Goal: Find specific page/section: Find specific page/section

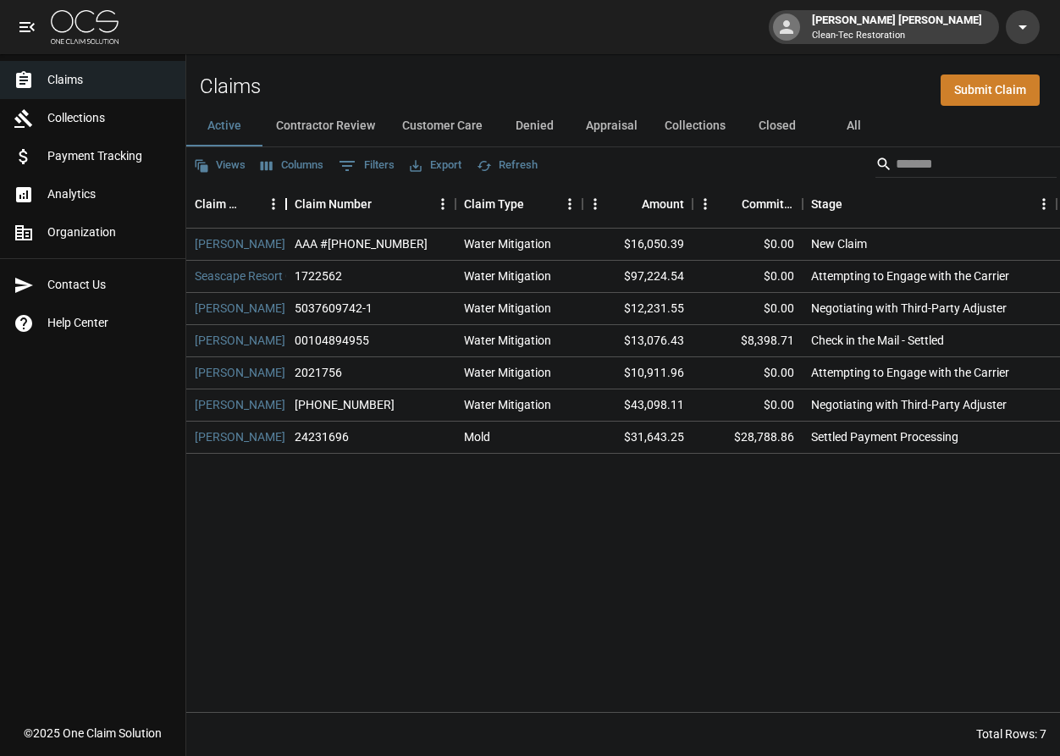
drag, startPoint x: 399, startPoint y: 205, endPoint x: 287, endPoint y: 205, distance: 111.8
click at [287, 205] on div "Claim Name" at bounding box center [286, 203] width 20 height 47
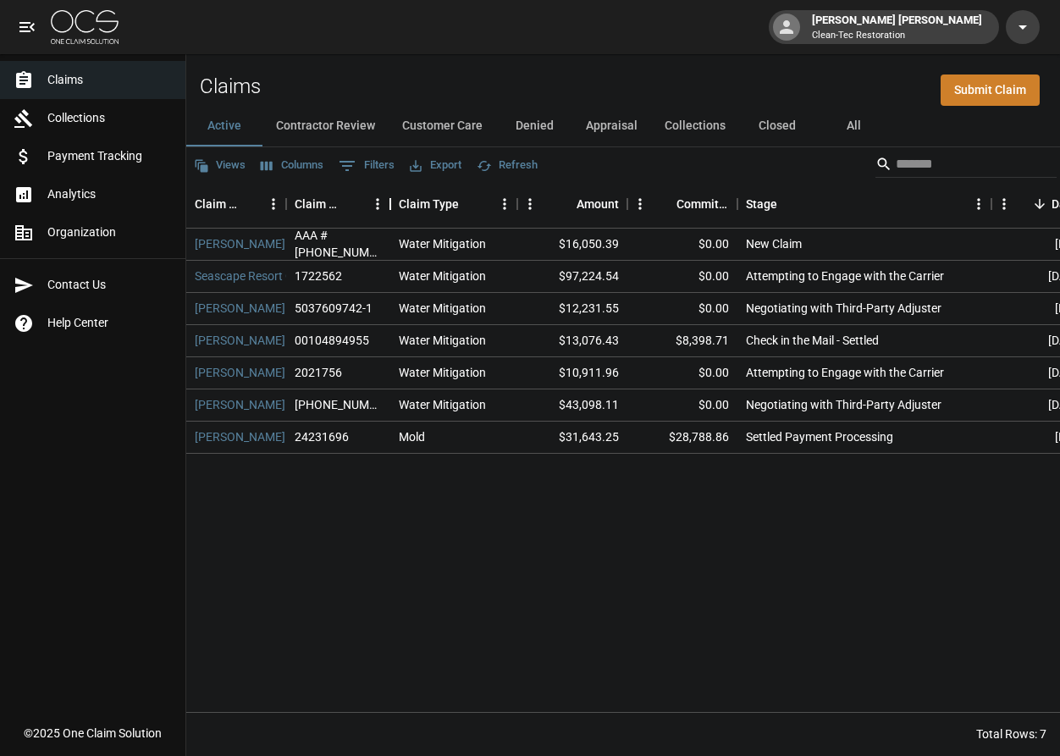
drag, startPoint x: 454, startPoint y: 203, endPoint x: 389, endPoint y: 206, distance: 65.3
click at [389, 206] on div "Claim Number" at bounding box center [390, 203] width 20 height 47
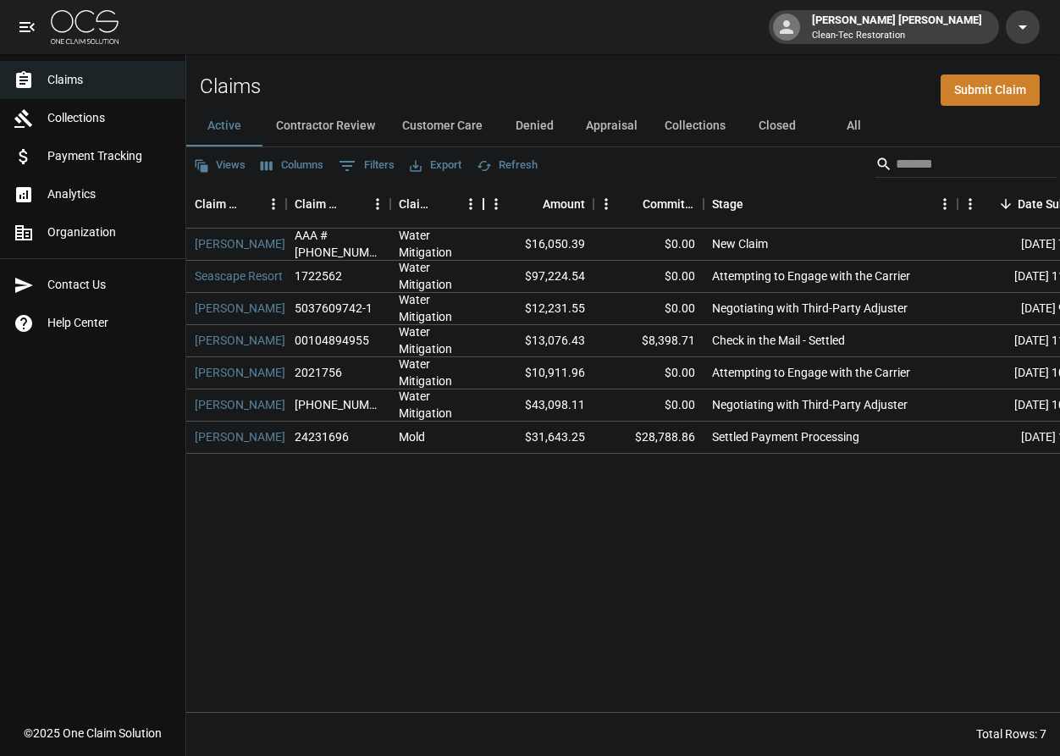
drag, startPoint x: 519, startPoint y: 208, endPoint x: 485, endPoint y: 208, distance: 33.9
click at [485, 208] on div "Claim Type" at bounding box center [483, 203] width 20 height 47
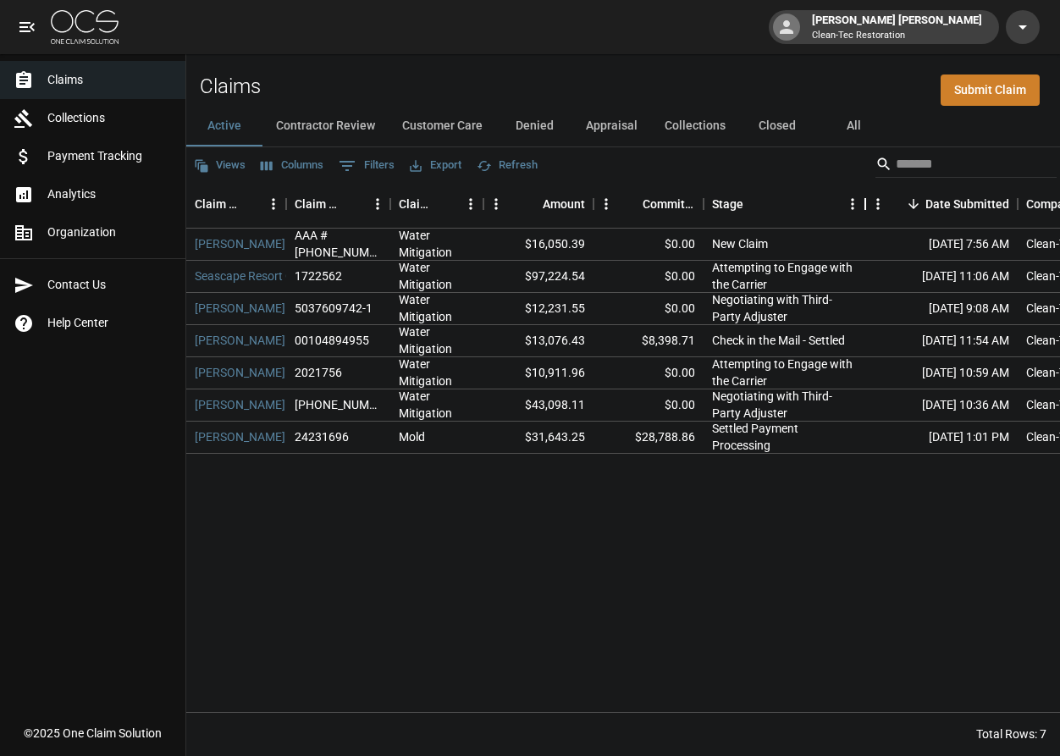
drag, startPoint x: 959, startPoint y: 206, endPoint x: 866, endPoint y: 213, distance: 92.6
click at [866, 213] on div "Stage" at bounding box center [865, 203] width 20 height 47
click at [361, 131] on button "Contractor Review" at bounding box center [326, 126] width 126 height 41
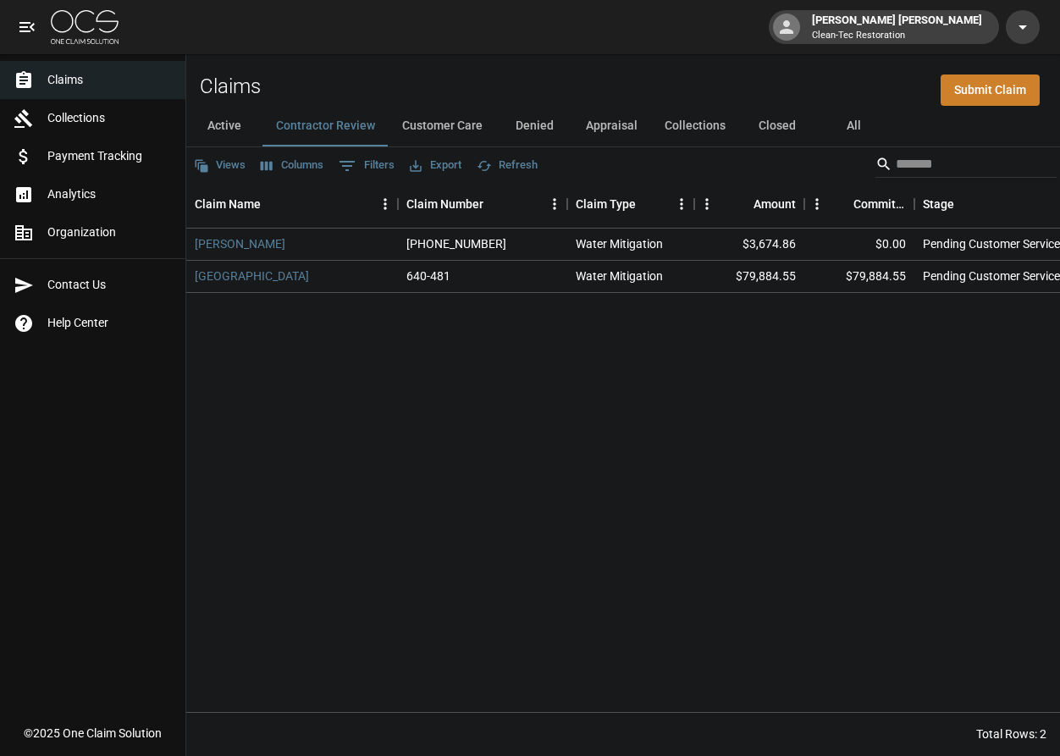
click at [235, 131] on button "Active" at bounding box center [224, 126] width 76 height 41
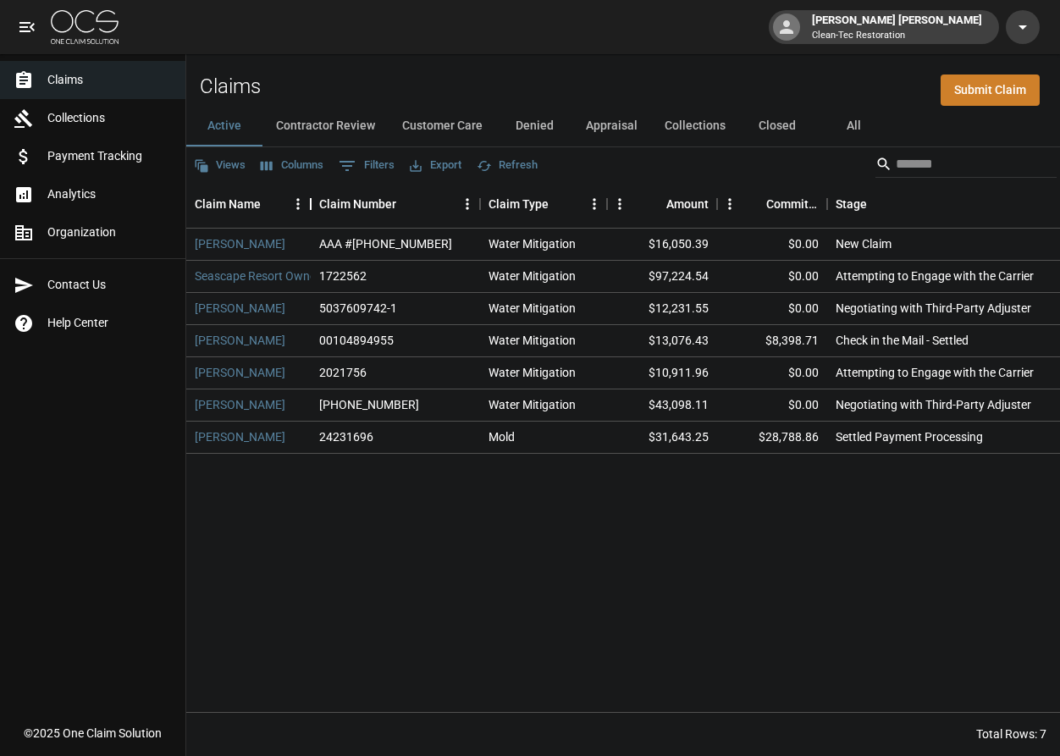
drag, startPoint x: 398, startPoint y: 201, endPoint x: 311, endPoint y: 208, distance: 87.5
click at [311, 208] on div "Claim Name" at bounding box center [311, 203] width 20 height 47
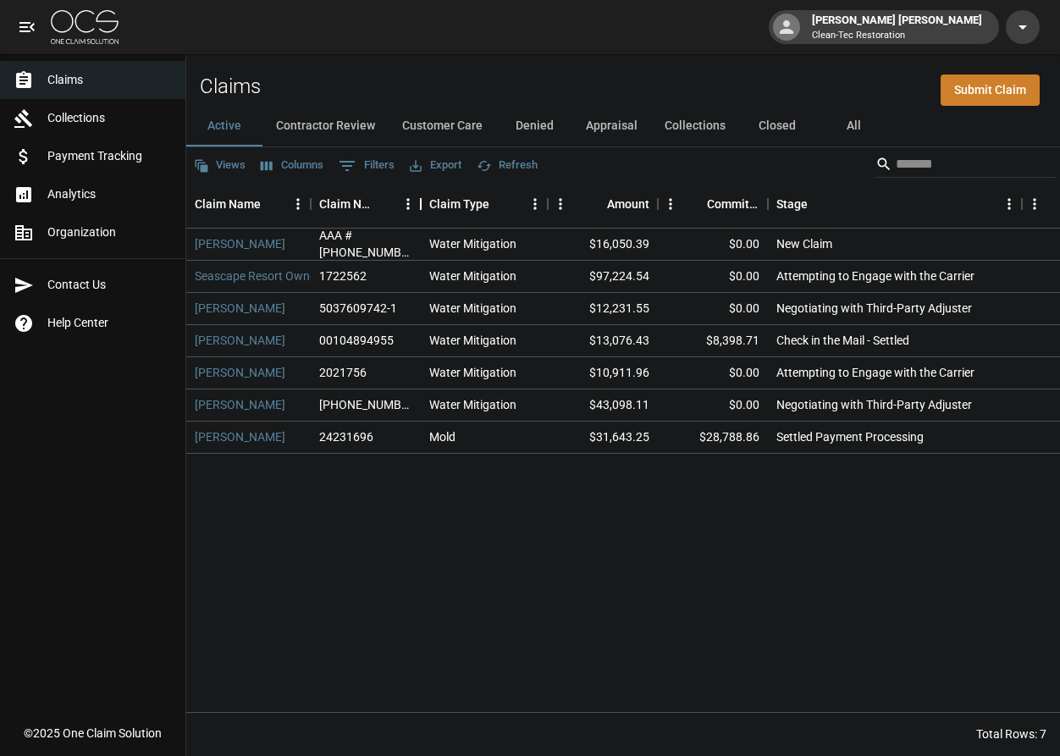
drag, startPoint x: 480, startPoint y: 203, endPoint x: 421, endPoint y: 200, distance: 59.4
click at [421, 200] on div "Claim Number" at bounding box center [421, 203] width 20 height 47
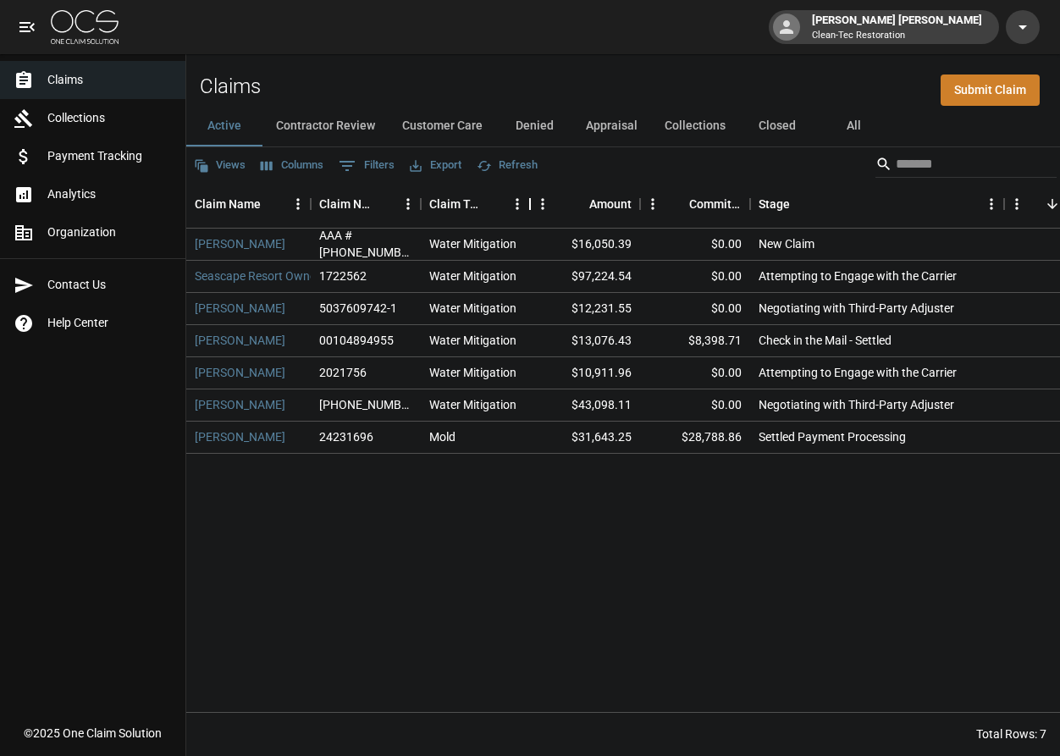
drag, startPoint x: 543, startPoint y: 203, endPoint x: 525, endPoint y: 202, distance: 17.8
click at [525, 202] on div "Claim Type" at bounding box center [530, 203] width 20 height 47
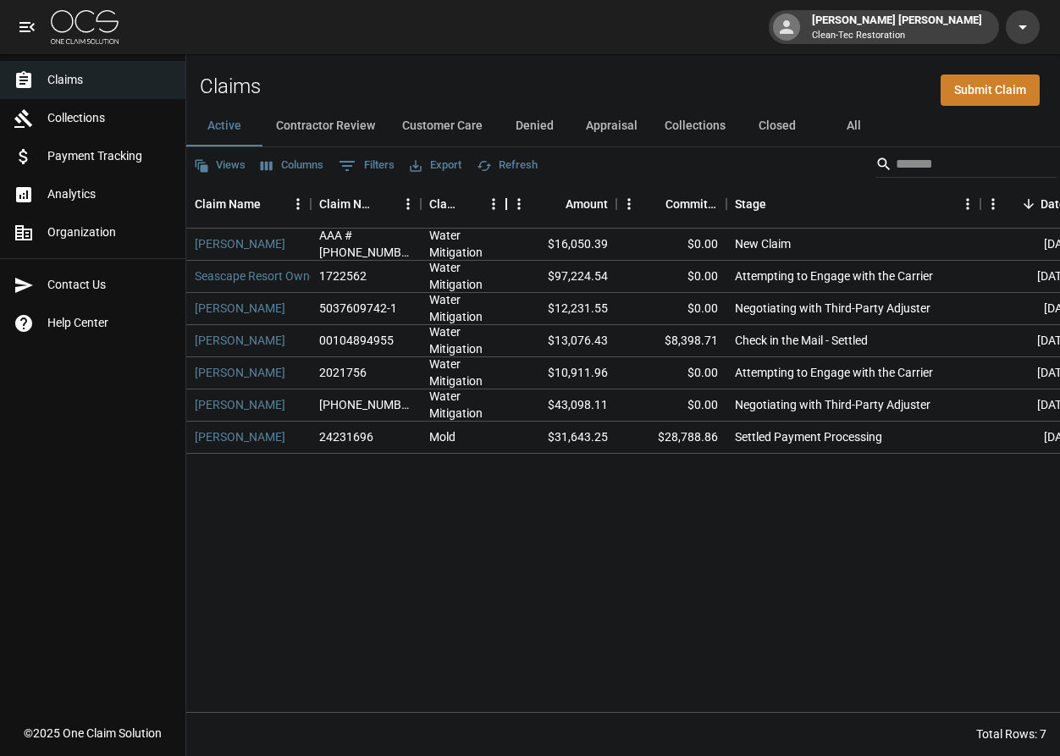
drag, startPoint x: 530, startPoint y: 203, endPoint x: 506, endPoint y: 202, distance: 23.7
click at [506, 202] on div "Claim Type" at bounding box center [506, 203] width 20 height 47
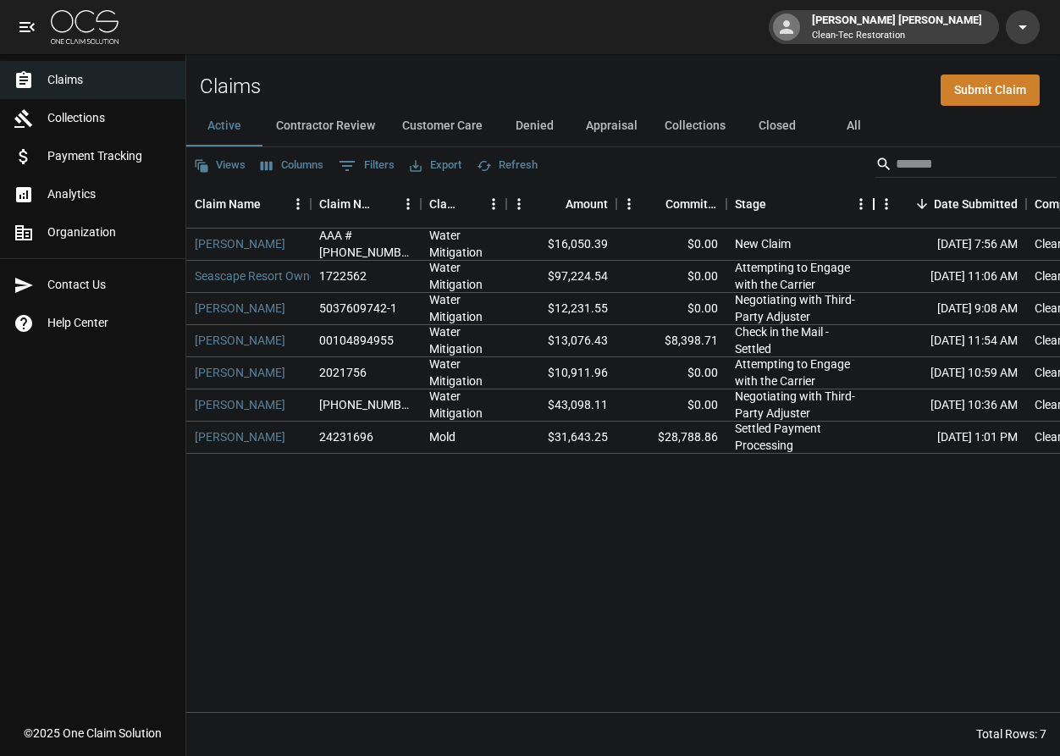
drag, startPoint x: 978, startPoint y: 204, endPoint x: 872, endPoint y: 210, distance: 106.9
click at [872, 210] on div "Stage" at bounding box center [874, 203] width 20 height 47
click at [604, 135] on button "Appraisal" at bounding box center [612, 126] width 79 height 41
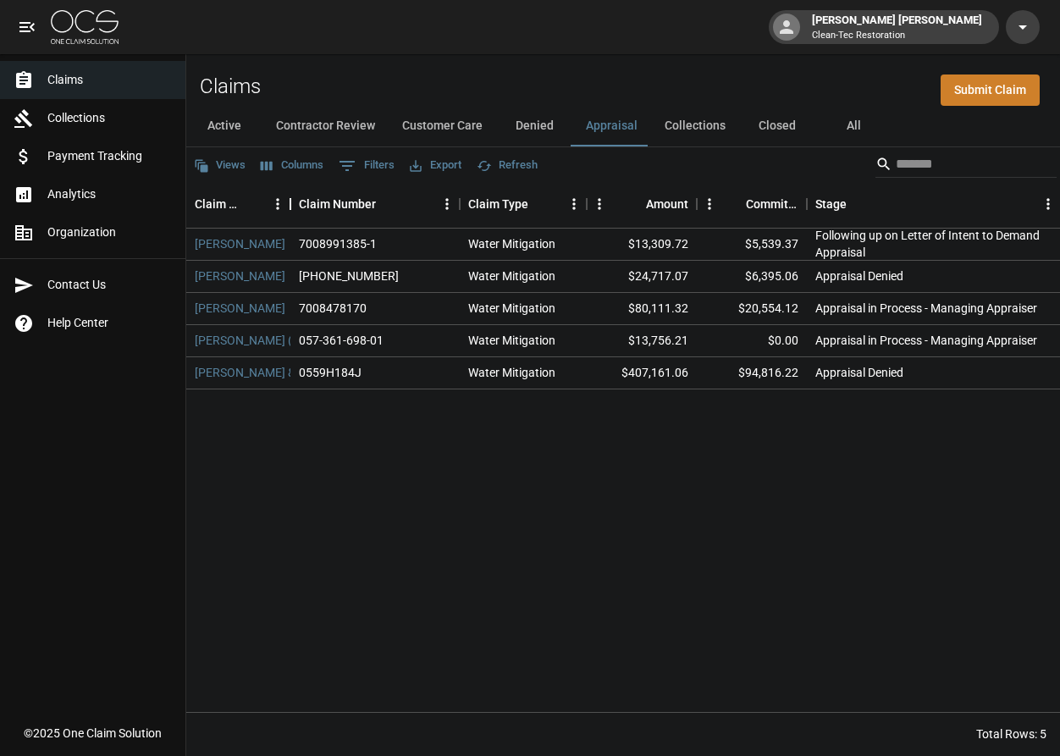
drag, startPoint x: 395, startPoint y: 202, endPoint x: 287, endPoint y: 198, distance: 107.6
click at [287, 198] on div "Claim Name" at bounding box center [290, 203] width 20 height 47
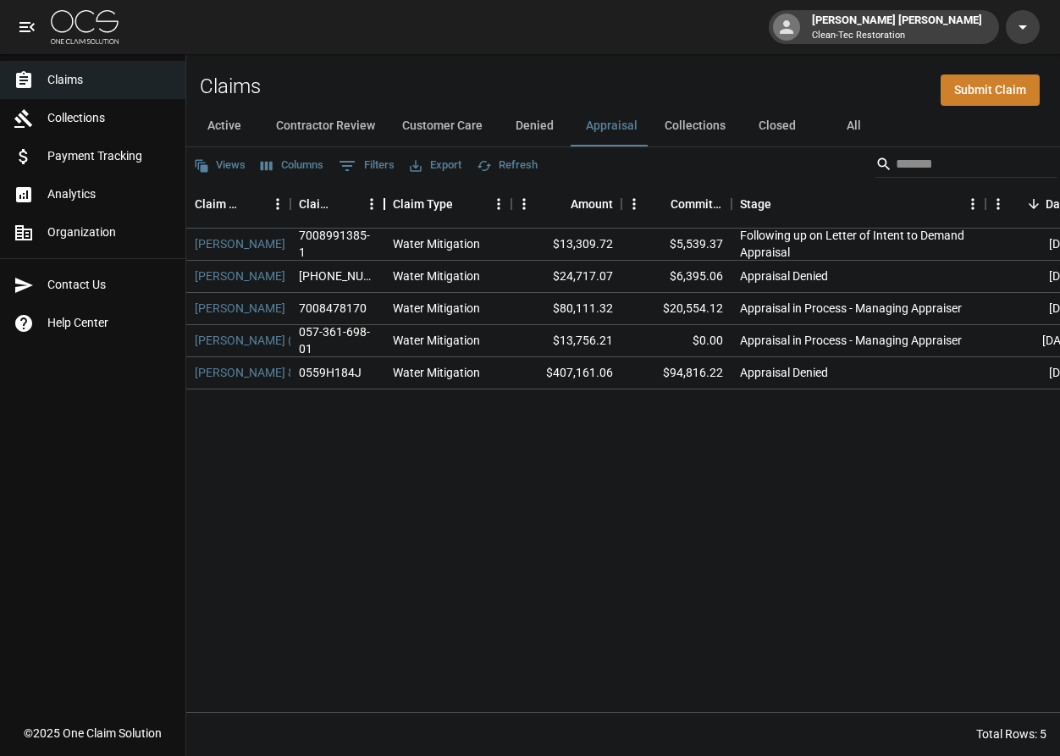
drag, startPoint x: 458, startPoint y: 200, endPoint x: 383, endPoint y: 198, distance: 75.4
click at [383, 198] on div "Claim Number" at bounding box center [384, 203] width 20 height 47
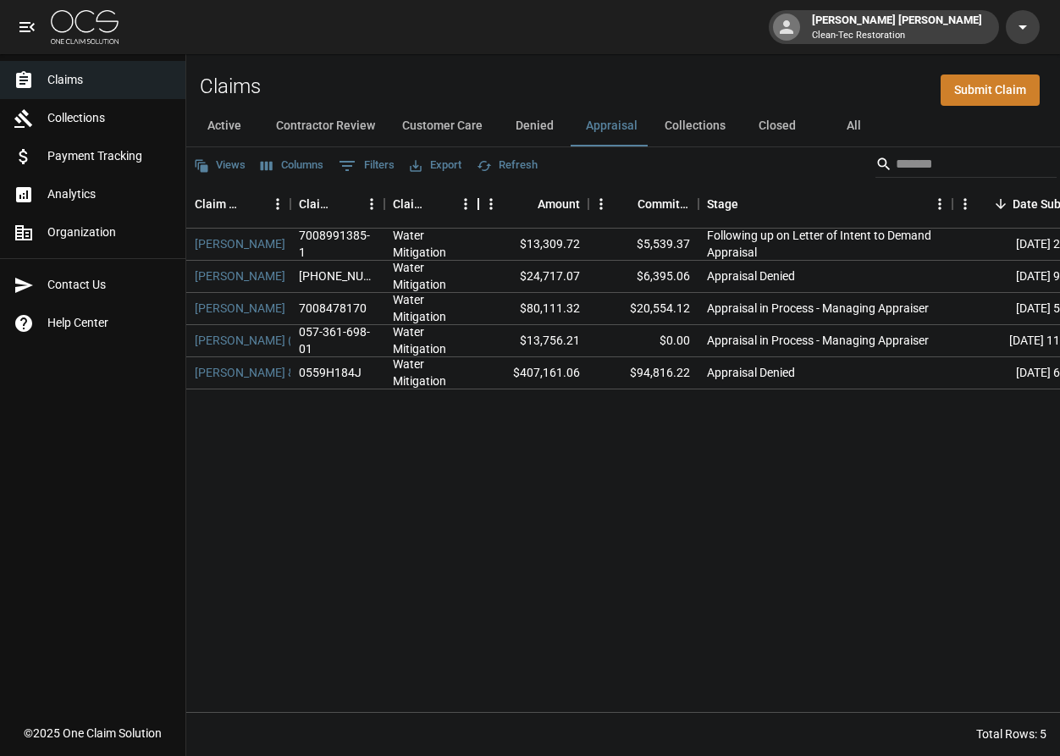
drag, startPoint x: 512, startPoint y: 201, endPoint x: 479, endPoint y: 201, distance: 33.0
click at [479, 201] on div "Claim Type" at bounding box center [478, 203] width 20 height 47
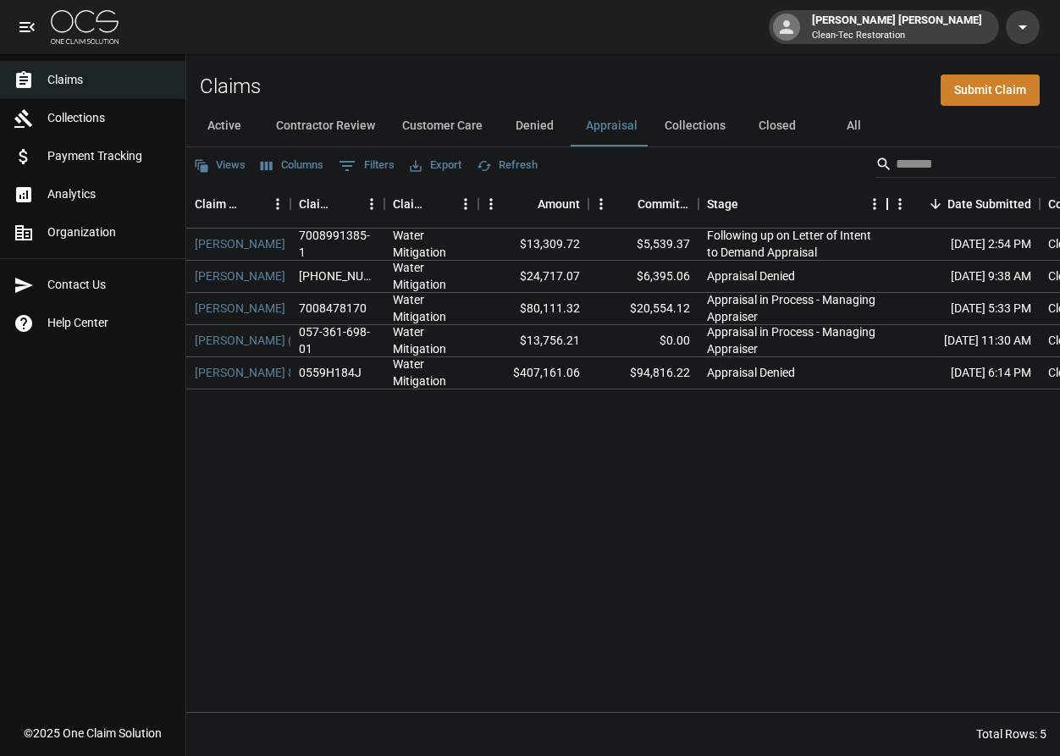
drag, startPoint x: 953, startPoint y: 201, endPoint x: 888, endPoint y: 205, distance: 65.4
click at [888, 205] on div "Stage" at bounding box center [887, 203] width 20 height 47
click at [224, 125] on button "Active" at bounding box center [224, 126] width 76 height 41
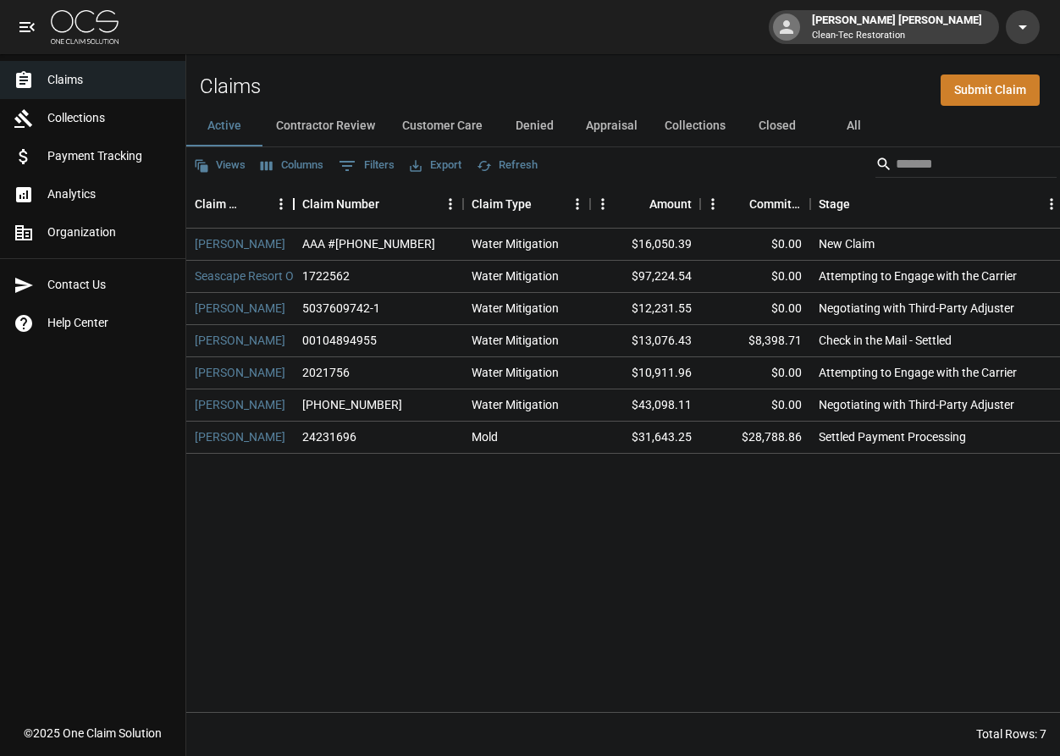
drag, startPoint x: 396, startPoint y: 207, endPoint x: 292, endPoint y: 203, distance: 104.2
click at [292, 203] on div "Claim Name" at bounding box center [294, 203] width 20 height 47
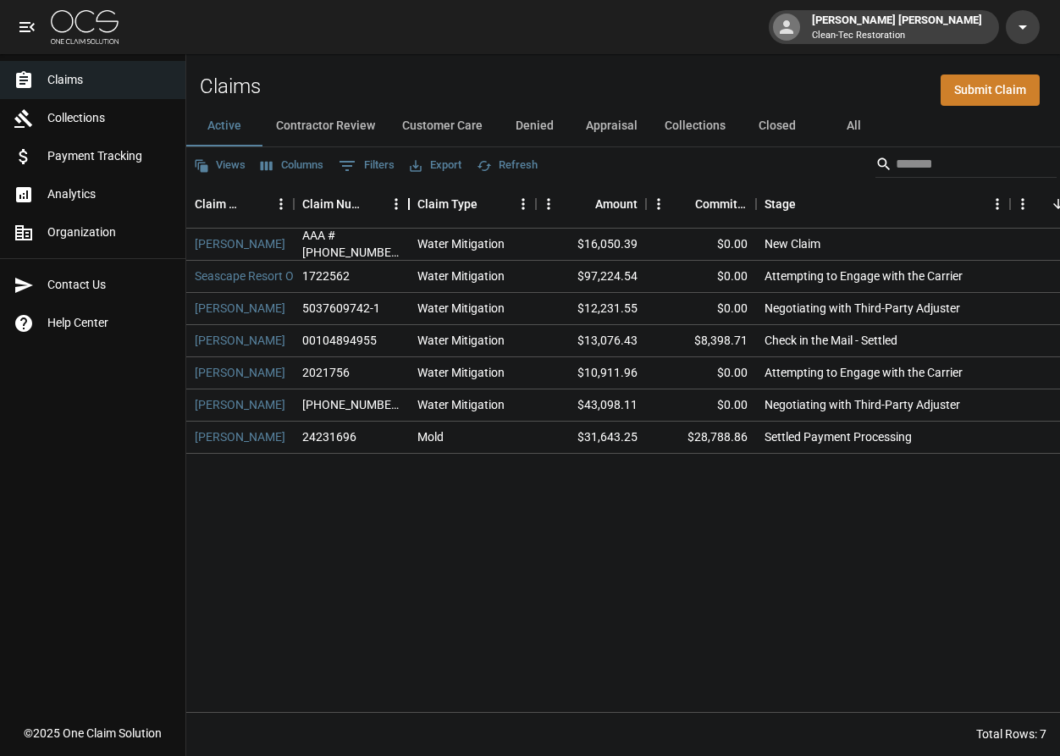
drag, startPoint x: 466, startPoint y: 202, endPoint x: 412, endPoint y: 198, distance: 54.3
click at [412, 198] on div "Claim Number" at bounding box center [409, 203] width 20 height 47
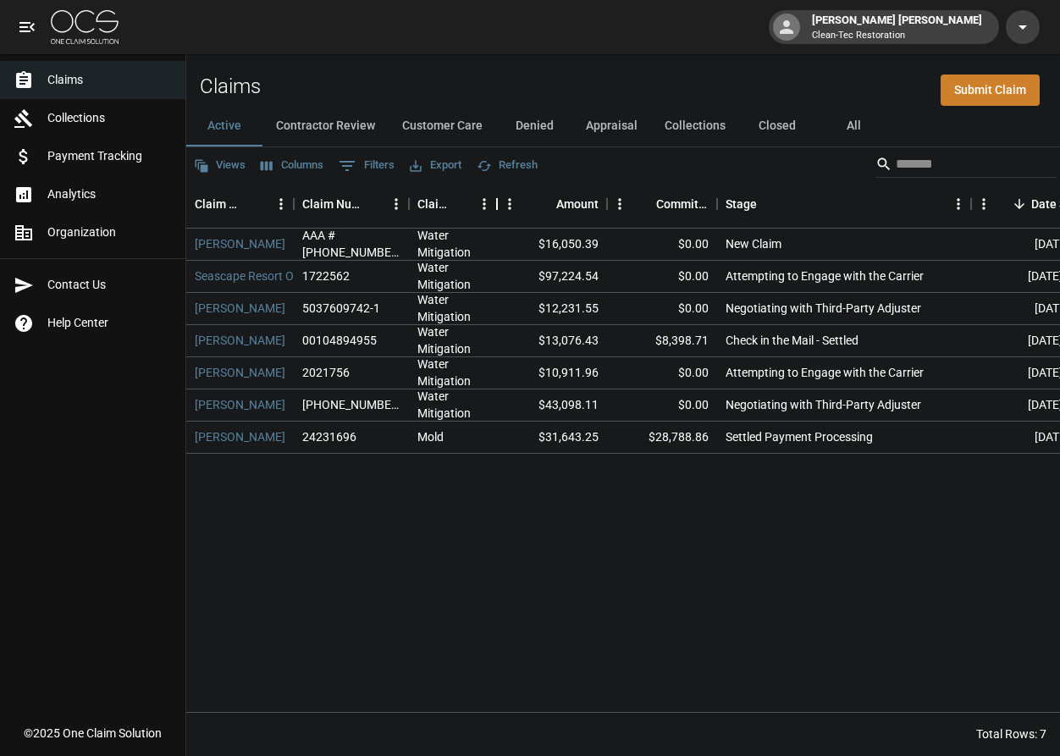
drag, startPoint x: 534, startPoint y: 205, endPoint x: 495, endPoint y: 203, distance: 39.0
click at [495, 203] on div "Claim Type" at bounding box center [497, 203] width 20 height 47
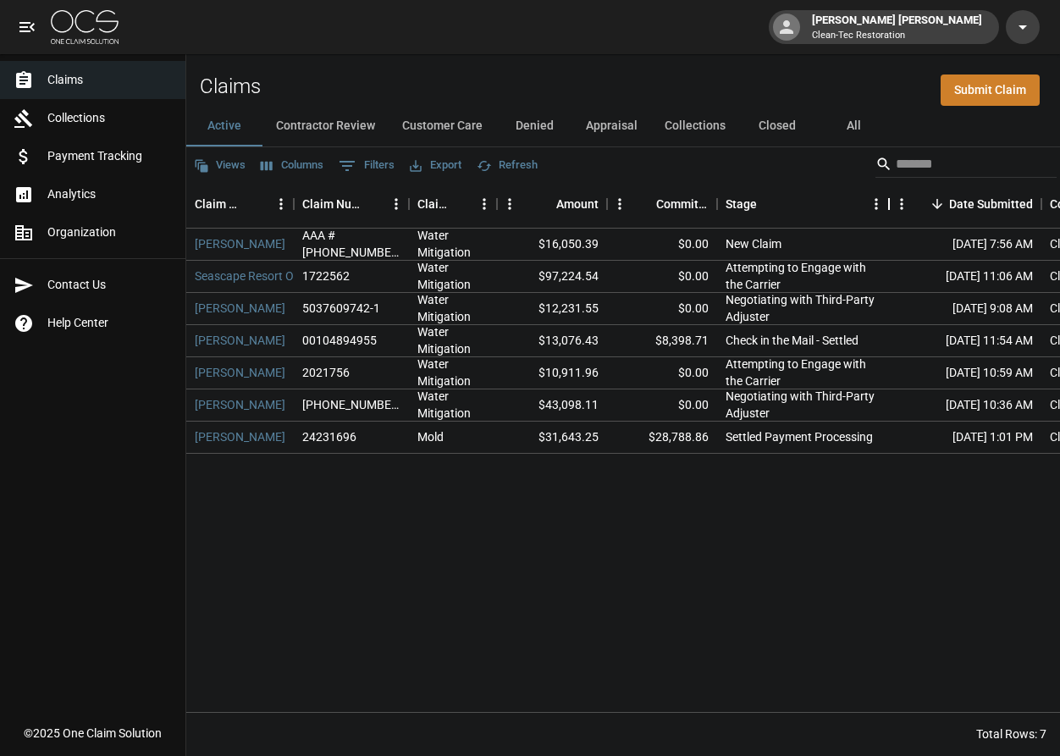
drag, startPoint x: 971, startPoint y: 202, endPoint x: 894, endPoint y: 204, distance: 77.9
click at [892, 204] on div "Stage" at bounding box center [889, 203] width 20 height 47
click at [343, 131] on button "Contractor Review" at bounding box center [326, 126] width 126 height 41
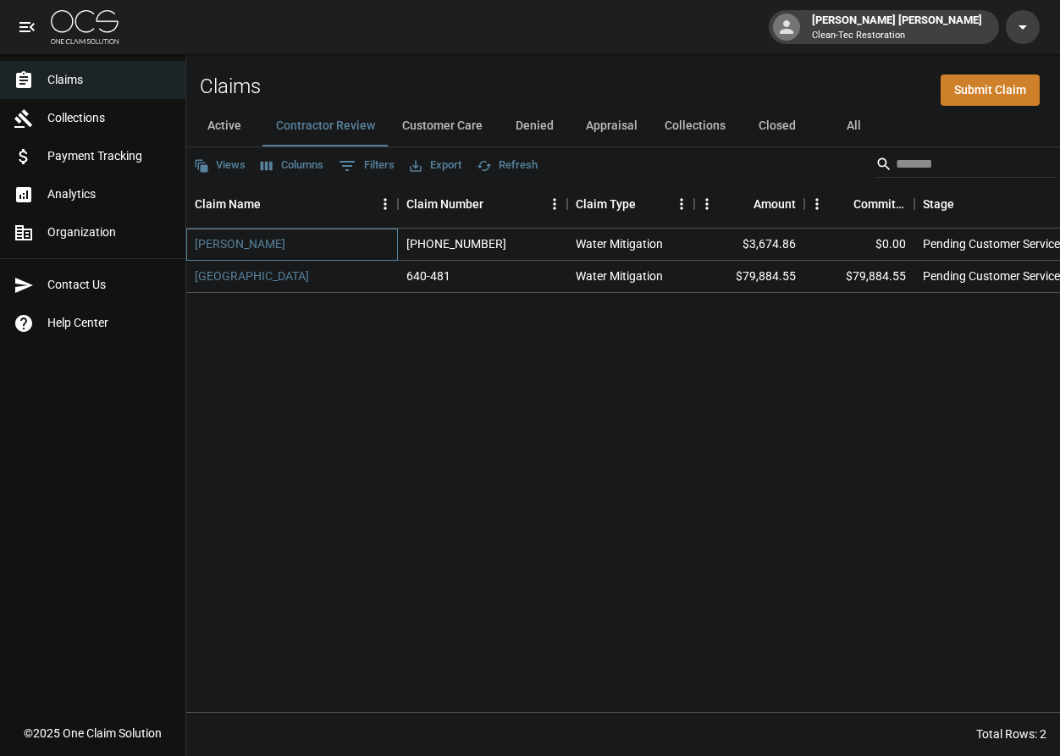
drag, startPoint x: 390, startPoint y: 233, endPoint x: 389, endPoint y: 243, distance: 10.3
click at [390, 239] on div "[PERSON_NAME]" at bounding box center [292, 245] width 212 height 32
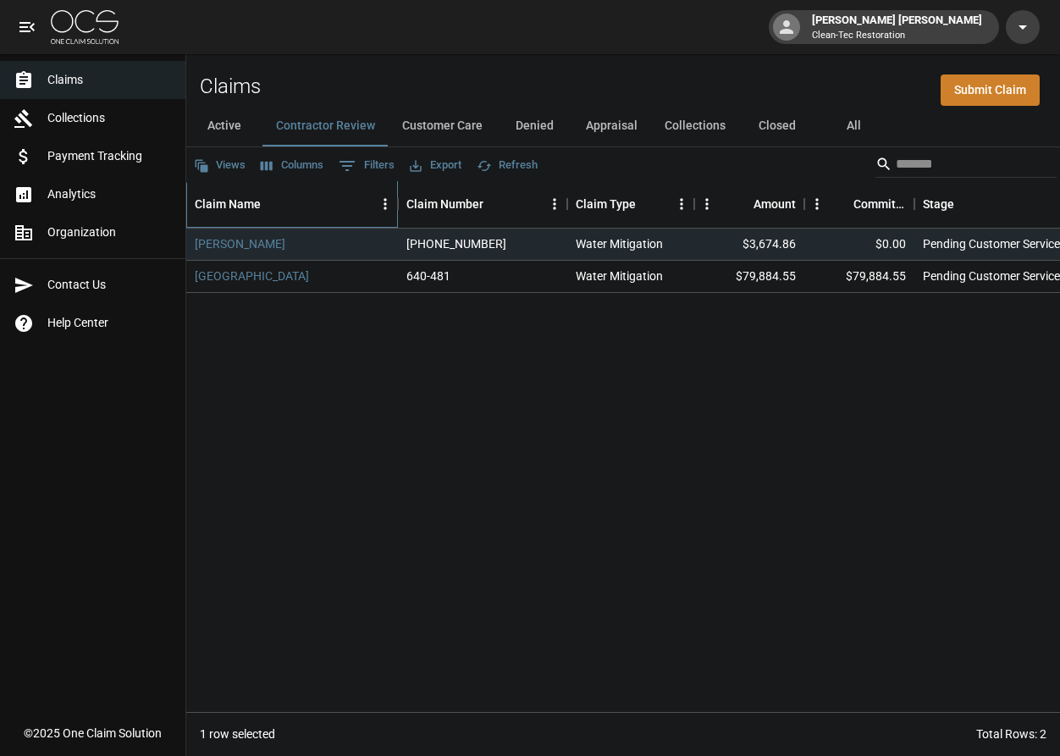
click at [351, 196] on div "Claim Name" at bounding box center [284, 203] width 178 height 47
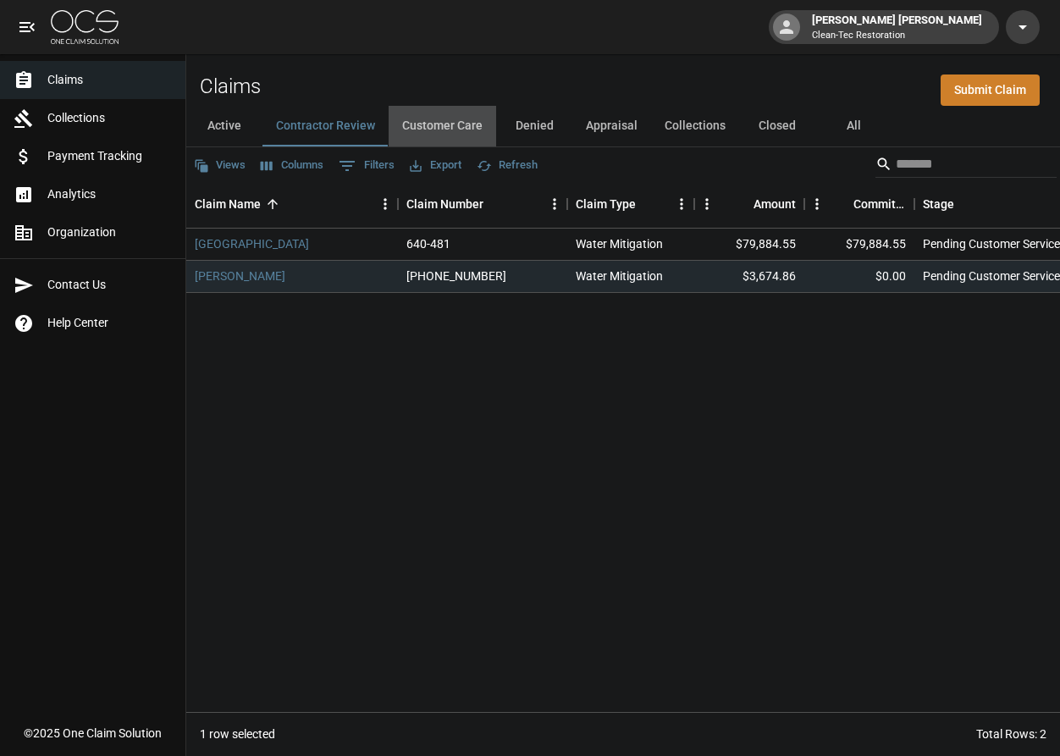
click at [459, 131] on button "Customer Care" at bounding box center [443, 126] width 108 height 41
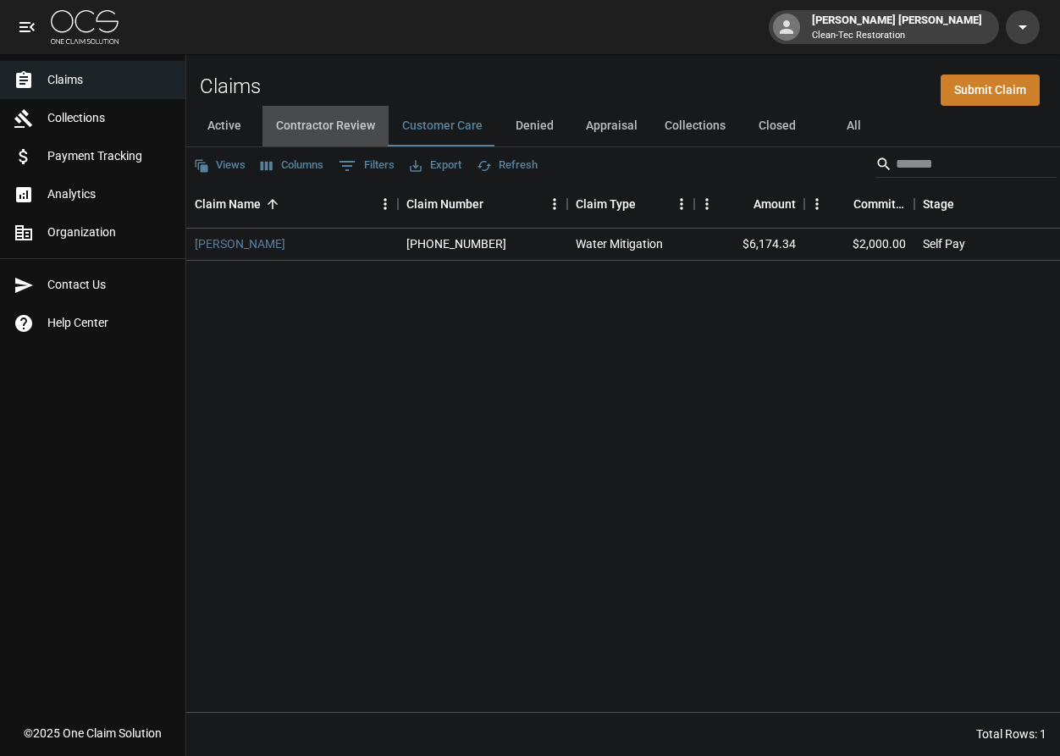
click at [320, 136] on button "Contractor Review" at bounding box center [326, 126] width 126 height 41
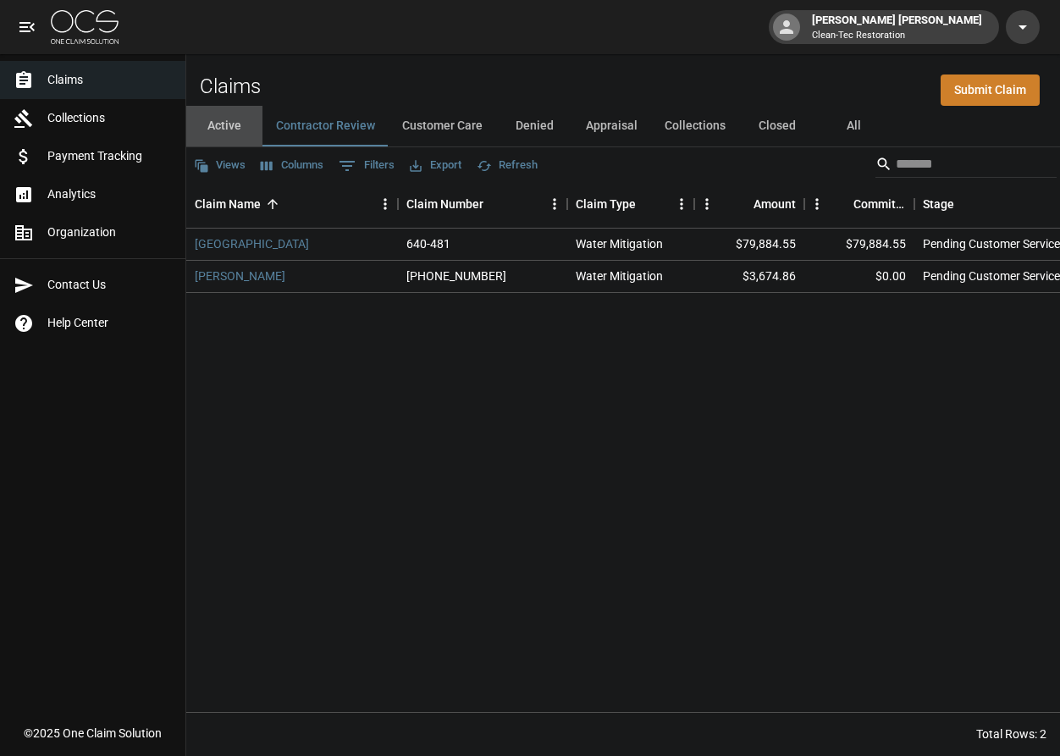
click at [235, 130] on button "Active" at bounding box center [224, 126] width 76 height 41
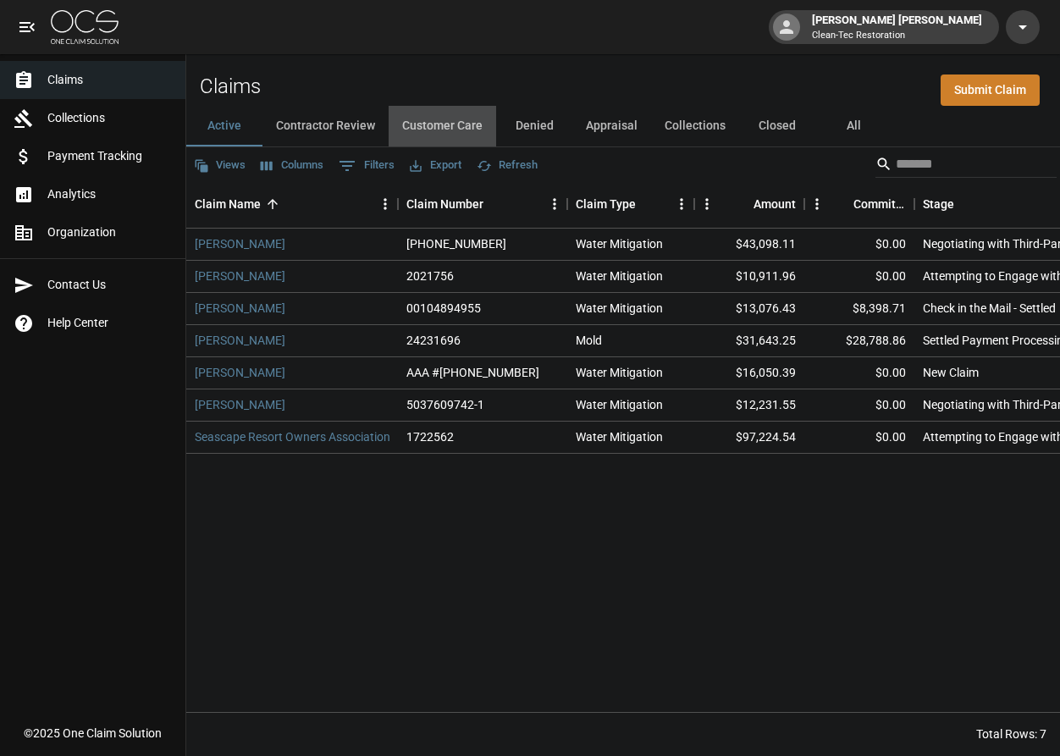
click at [465, 131] on button "Customer Care" at bounding box center [443, 126] width 108 height 41
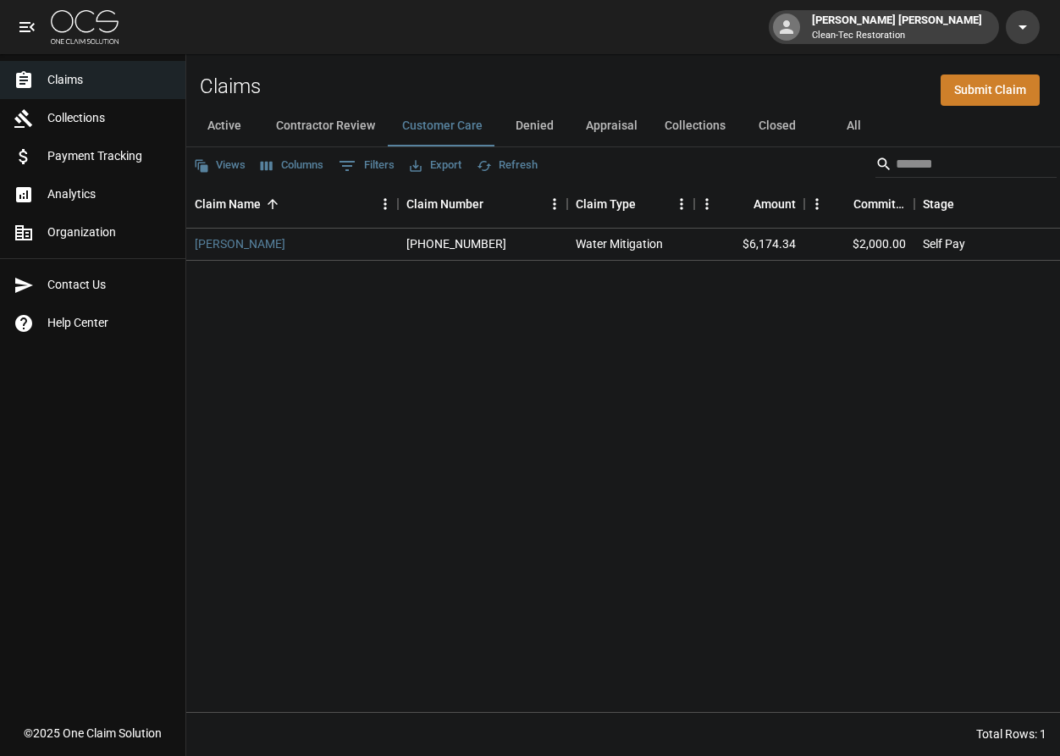
click at [540, 124] on button "Denied" at bounding box center [534, 126] width 76 height 41
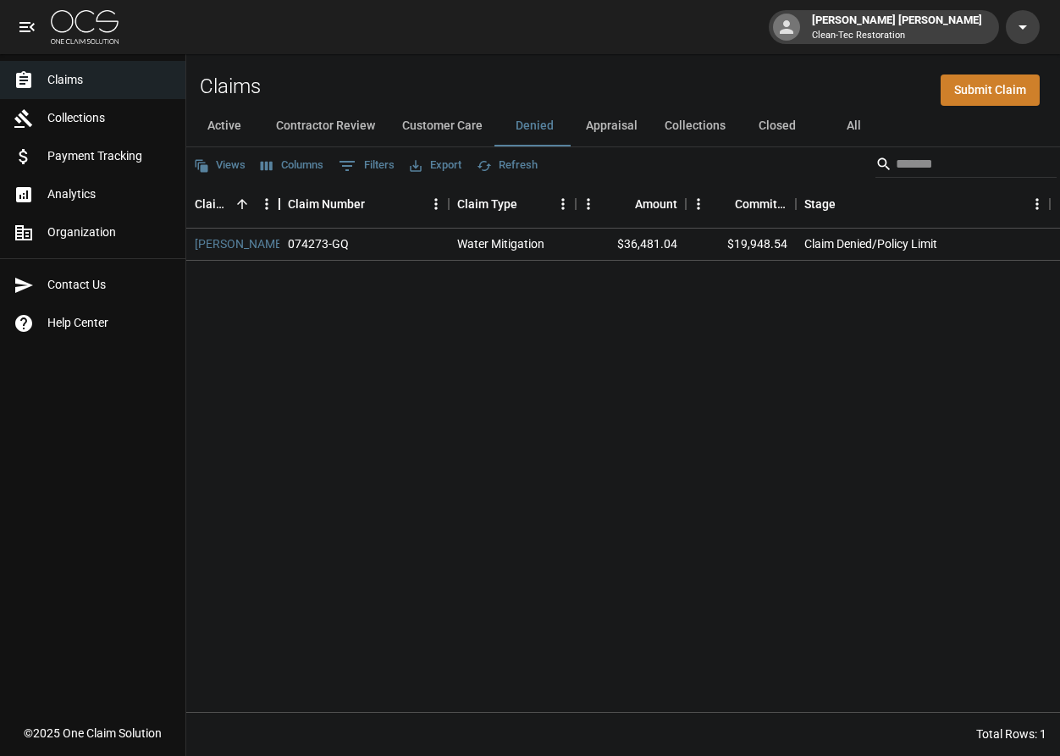
drag, startPoint x: 398, startPoint y: 204, endPoint x: 280, endPoint y: 205, distance: 118.6
click at [280, 205] on div "Claim Name" at bounding box center [279, 203] width 20 height 47
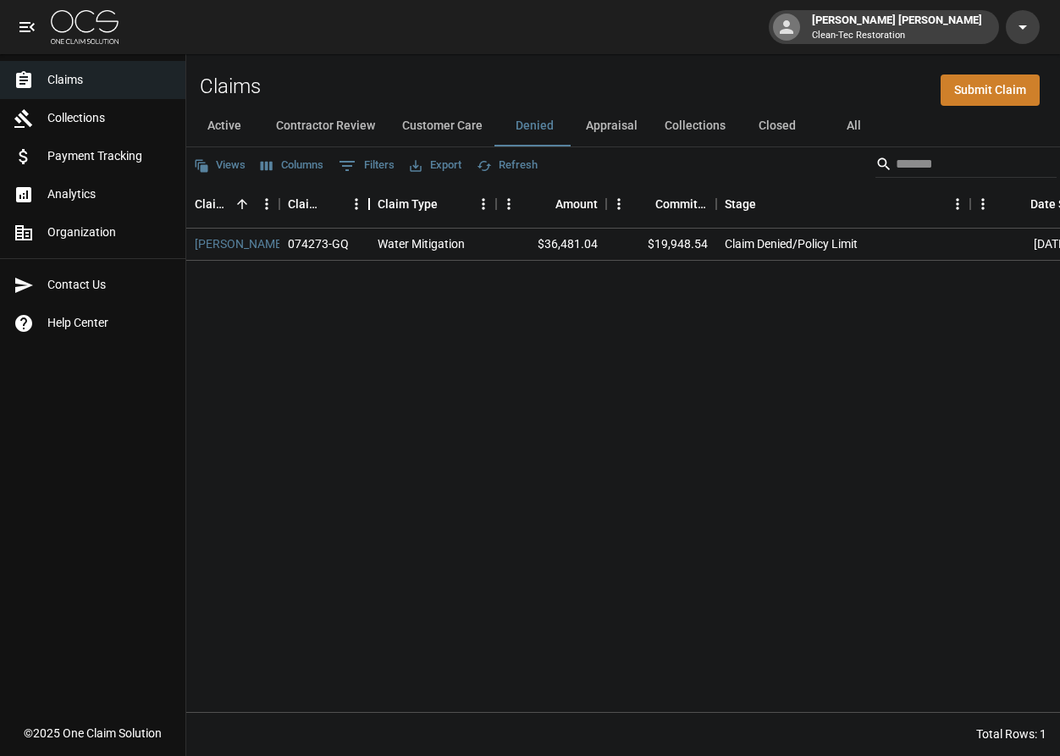
drag, startPoint x: 450, startPoint y: 202, endPoint x: 370, endPoint y: 208, distance: 79.8
click at [370, 208] on div "Claim Number" at bounding box center [369, 203] width 20 height 47
drag, startPoint x: 498, startPoint y: 206, endPoint x: 484, endPoint y: 204, distance: 14.5
click at [484, 204] on div "Claim Type" at bounding box center [482, 203] width 20 height 47
drag, startPoint x: 954, startPoint y: 204, endPoint x: 852, endPoint y: 206, distance: 101.7
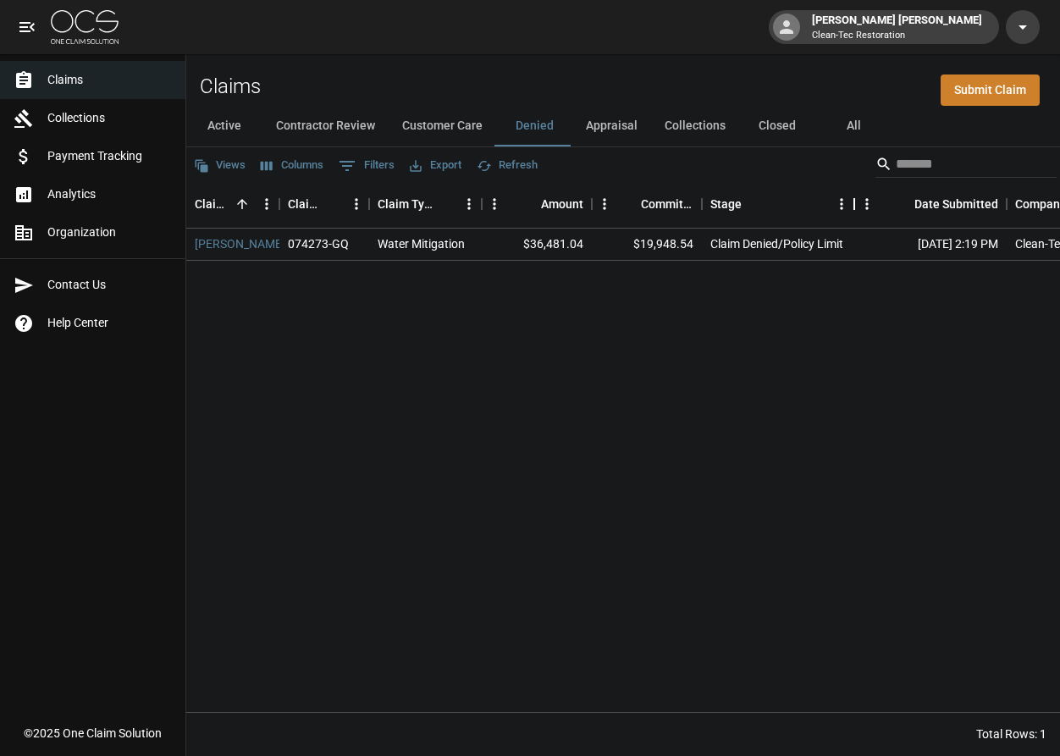
click at [852, 206] on div "Stage" at bounding box center [854, 203] width 20 height 47
drag, startPoint x: 480, startPoint y: 210, endPoint x: 468, endPoint y: 208, distance: 12.8
click at [468, 208] on div "Claim Type" at bounding box center [469, 203] width 20 height 47
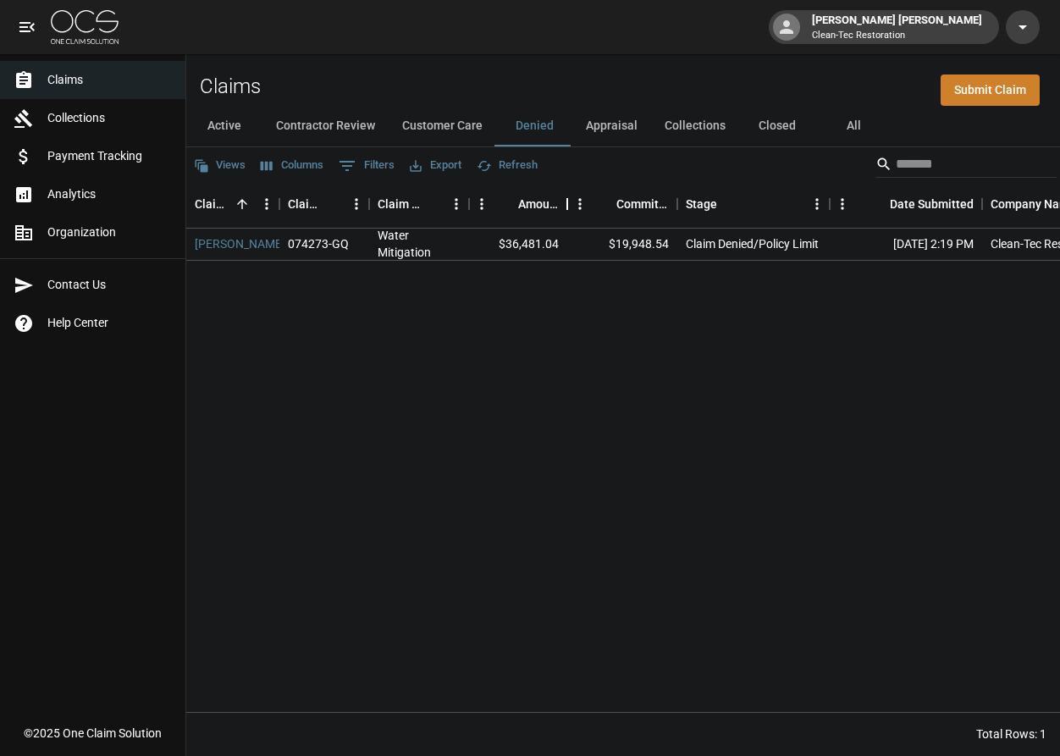
drag, startPoint x: 580, startPoint y: 205, endPoint x: 568, endPoint y: 204, distance: 11.9
click at [568, 204] on div "Amount" at bounding box center [567, 203] width 20 height 47
drag, startPoint x: 829, startPoint y: 204, endPoint x: 819, endPoint y: 204, distance: 10.2
click at [819, 204] on div "Stage" at bounding box center [820, 203] width 20 height 47
click at [636, 131] on button "Appraisal" at bounding box center [612, 126] width 79 height 41
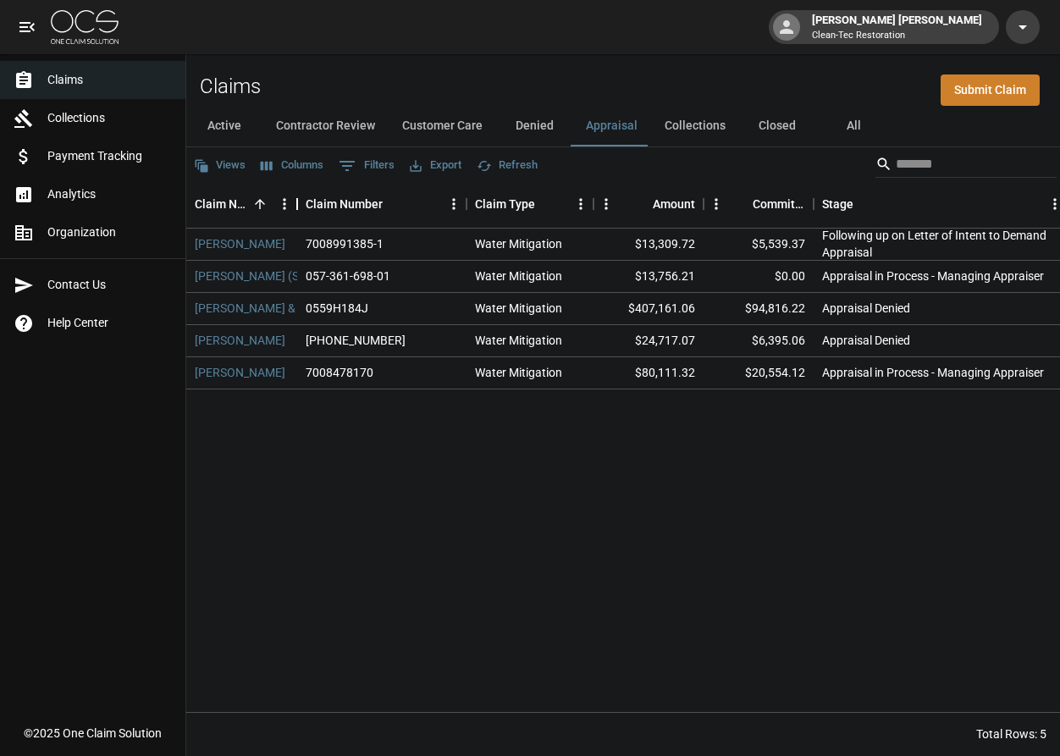
drag, startPoint x: 397, startPoint y: 207, endPoint x: 296, endPoint y: 202, distance: 100.9
click at [296, 202] on div "Claim Name" at bounding box center [297, 203] width 20 height 47
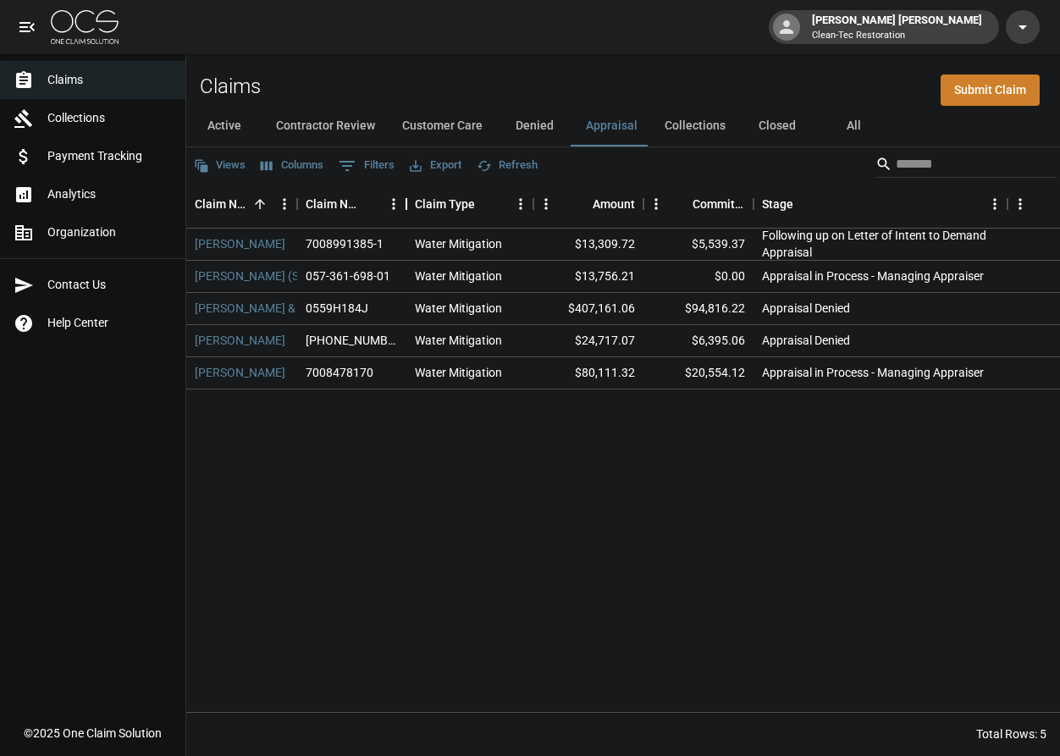
drag, startPoint x: 467, startPoint y: 208, endPoint x: 407, endPoint y: 204, distance: 60.2
click at [407, 204] on div "Claim Number" at bounding box center [406, 203] width 20 height 47
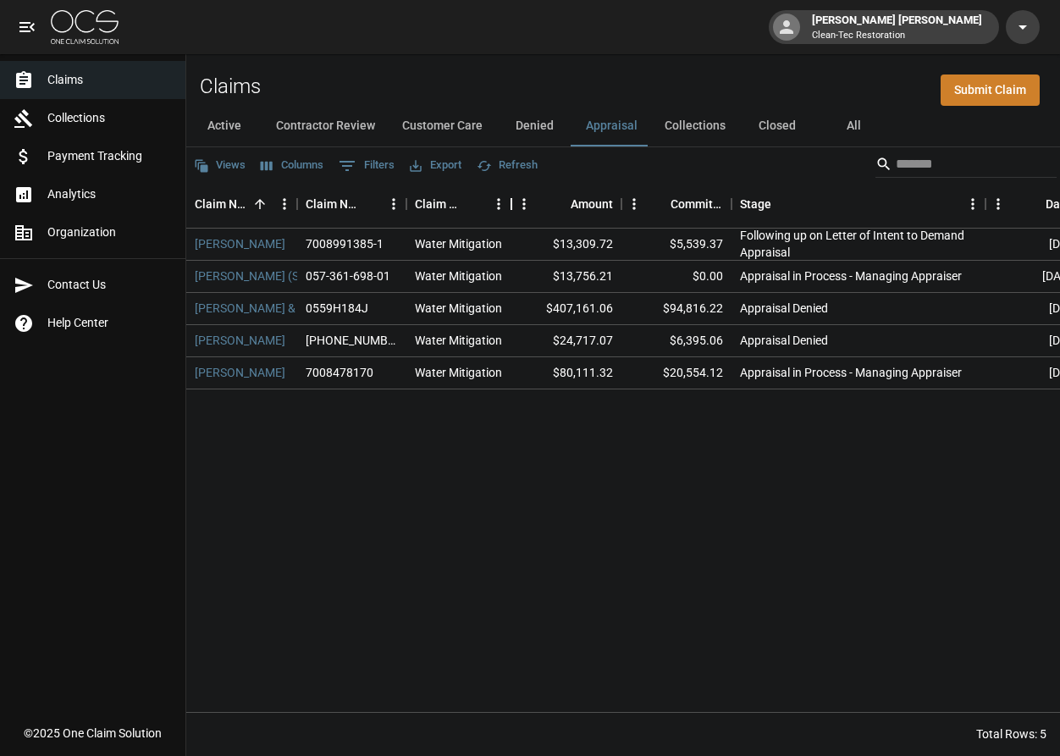
drag, startPoint x: 533, startPoint y: 206, endPoint x: 511, endPoint y: 204, distance: 22.1
click at [511, 204] on div "Claim Type" at bounding box center [511, 203] width 20 height 47
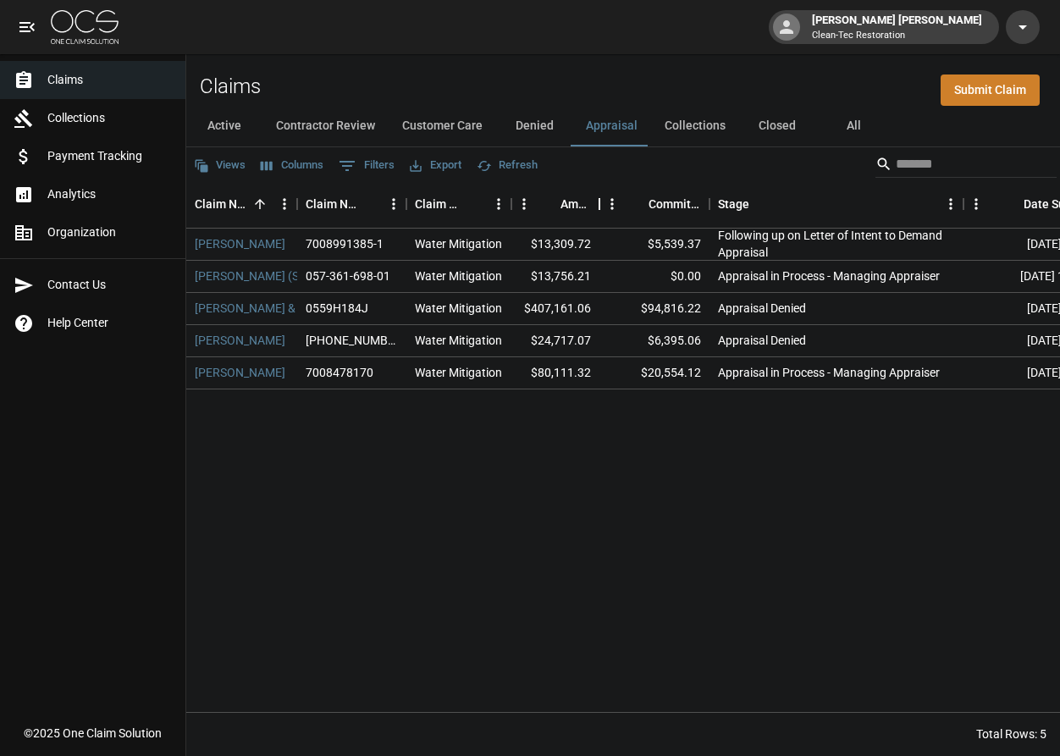
drag, startPoint x: 622, startPoint y: 205, endPoint x: 600, endPoint y: 203, distance: 22.1
click at [600, 203] on div "Amount" at bounding box center [599, 203] width 20 height 47
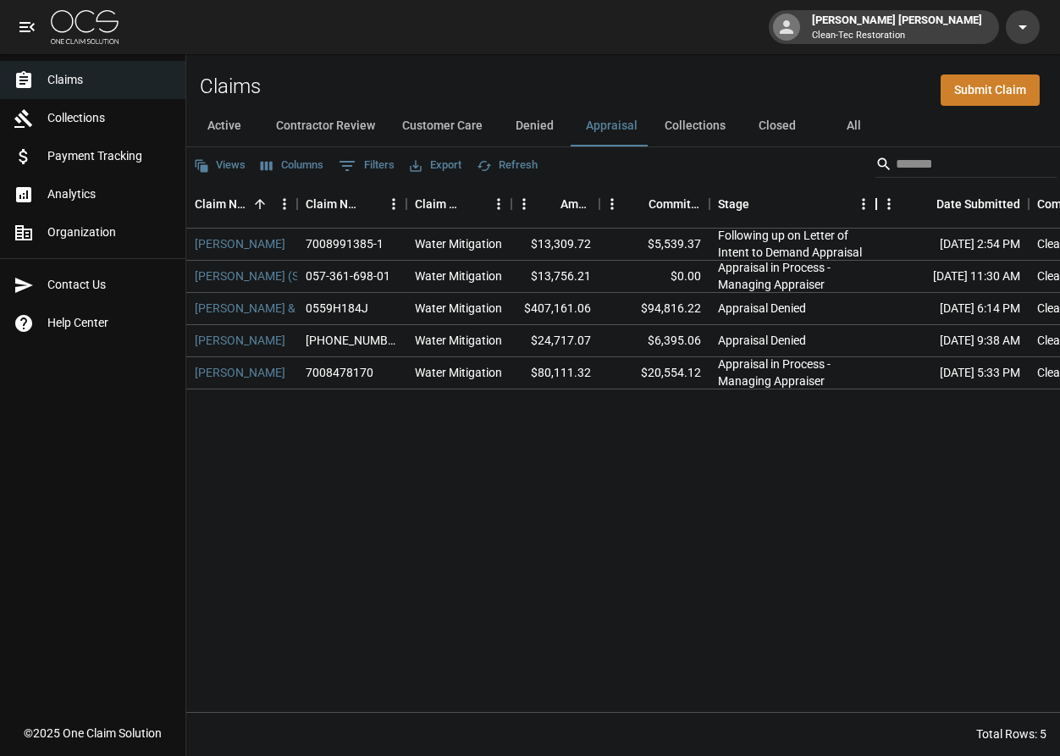
drag, startPoint x: 965, startPoint y: 205, endPoint x: 877, endPoint y: 208, distance: 87.3
click at [877, 208] on div "Stage" at bounding box center [876, 203] width 20 height 47
click at [711, 129] on button "Collections" at bounding box center [695, 126] width 88 height 41
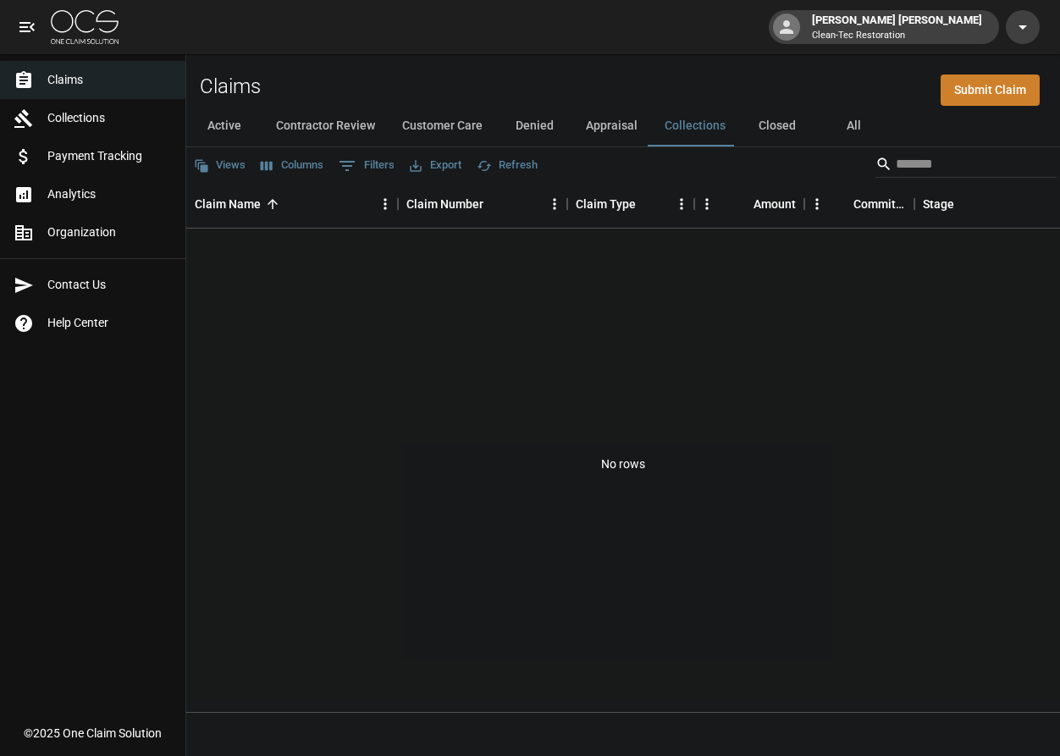
click at [784, 129] on button "Closed" at bounding box center [777, 126] width 76 height 41
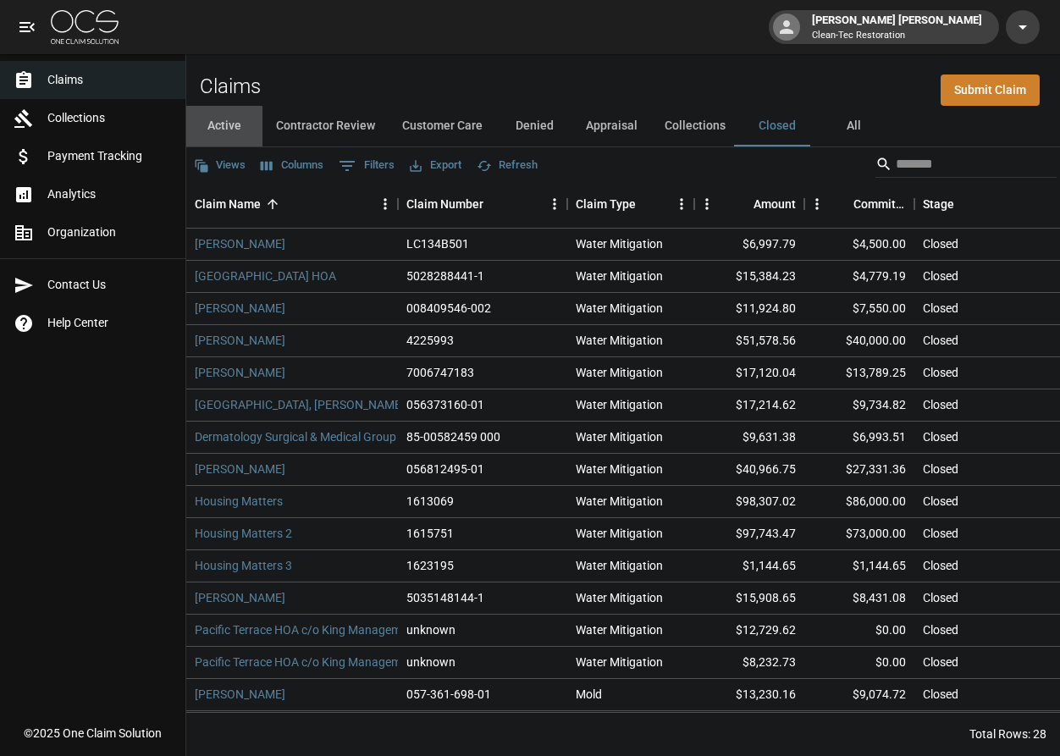
click at [234, 130] on button "Active" at bounding box center [224, 126] width 76 height 41
